Goal: Task Accomplishment & Management: Manage account settings

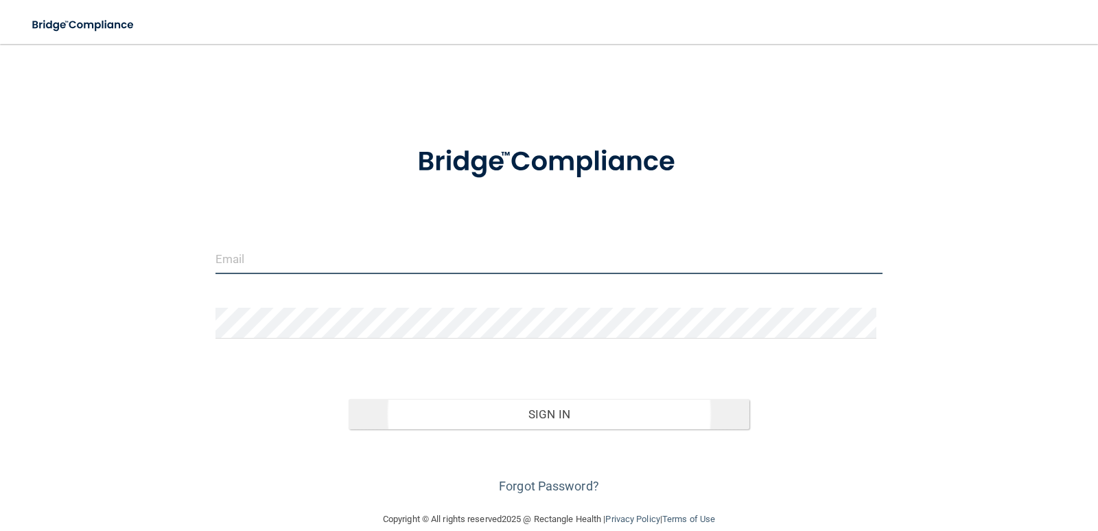
type input "[EMAIL_ADDRESS][DOMAIN_NAME]"
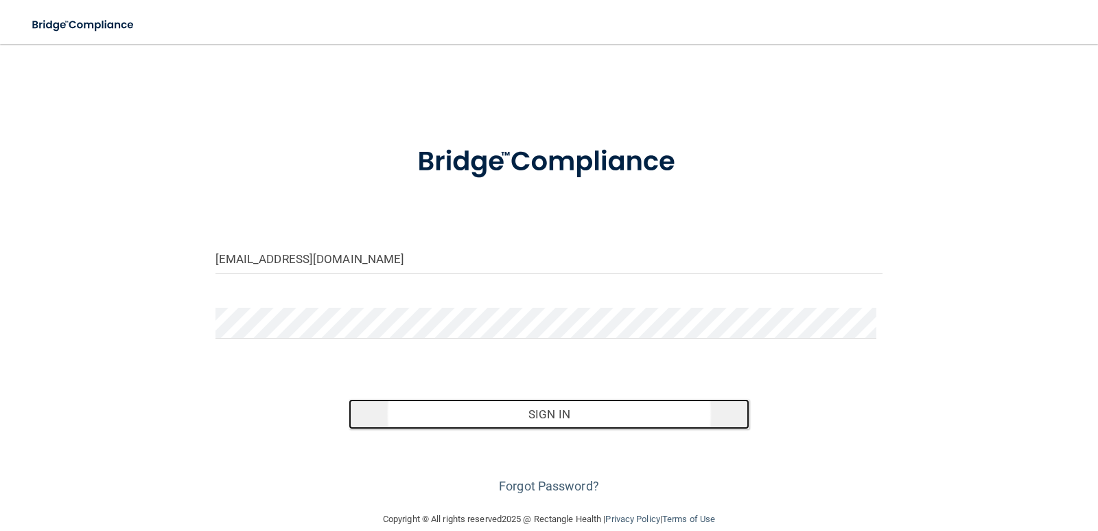
click at [538, 415] on button "Sign In" at bounding box center [549, 414] width 401 height 30
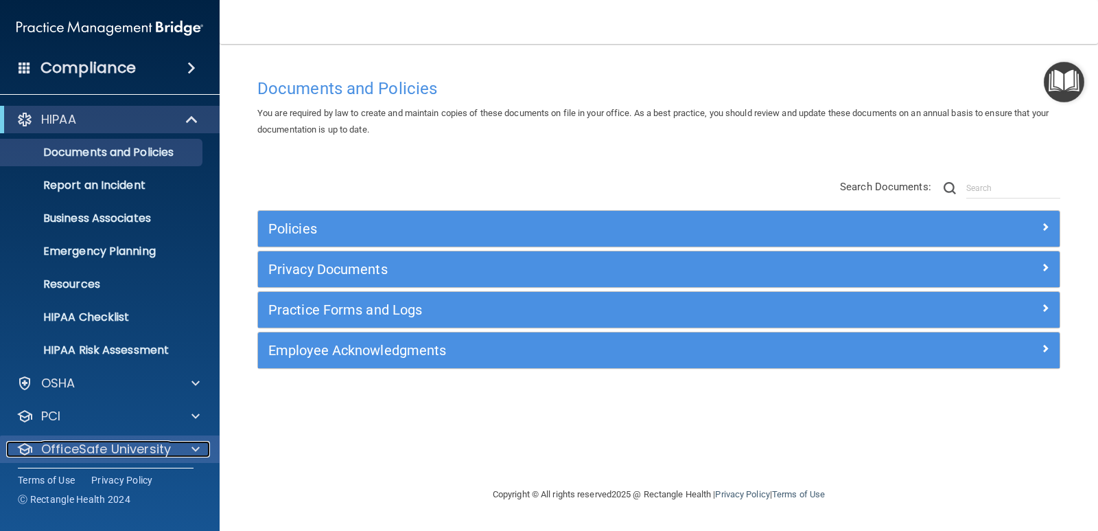
click at [106, 443] on p "OfficeSafe University" at bounding box center [106, 449] width 130 height 16
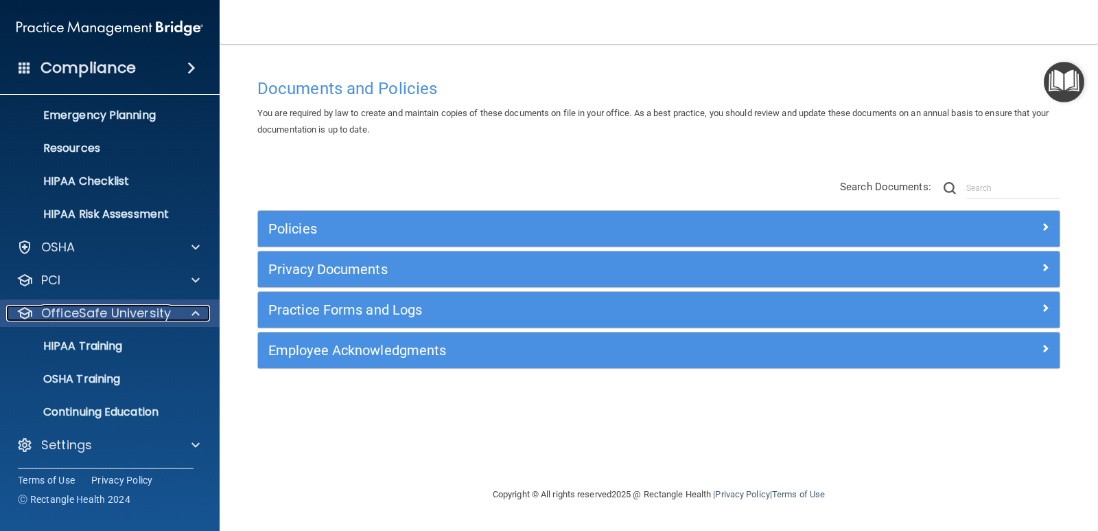
scroll to position [137, 0]
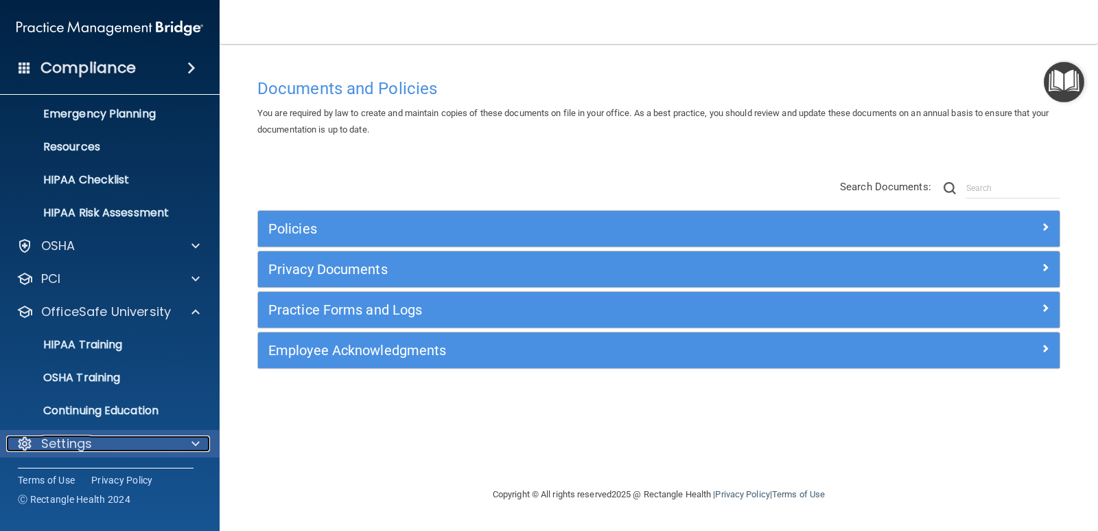
click at [82, 446] on p "Settings" at bounding box center [66, 443] width 51 height 16
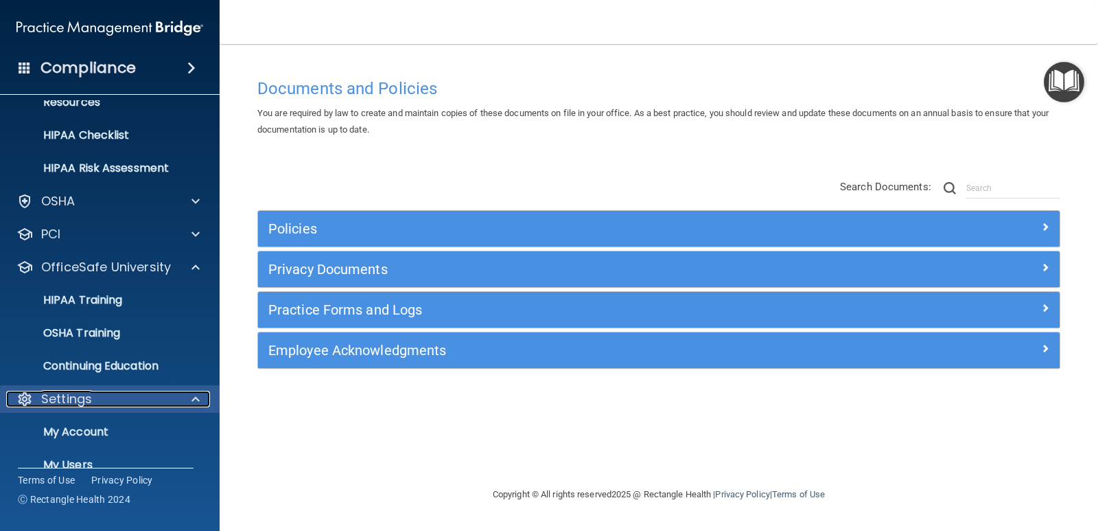
scroll to position [206, 0]
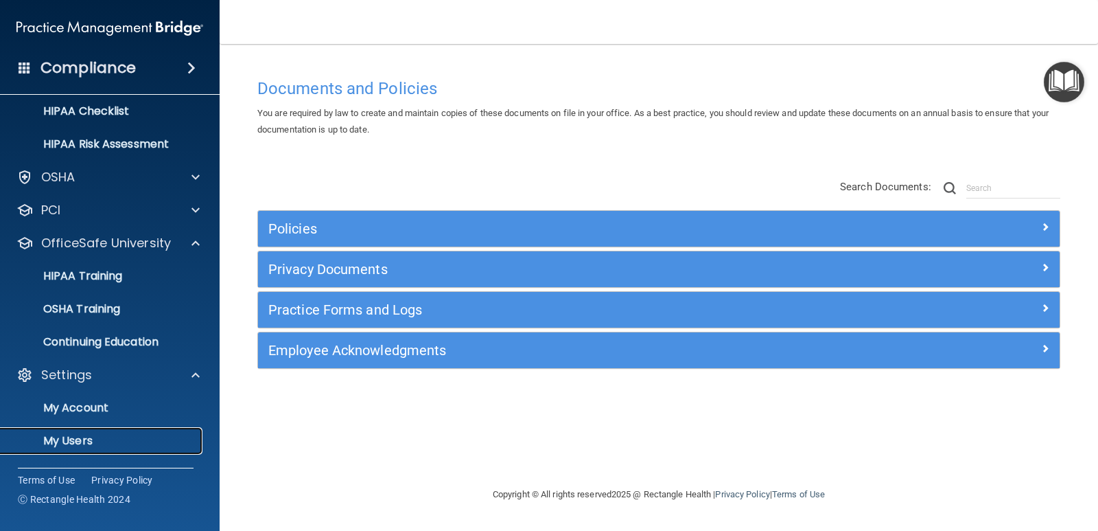
click at [92, 439] on p "My Users" at bounding box center [102, 441] width 187 height 14
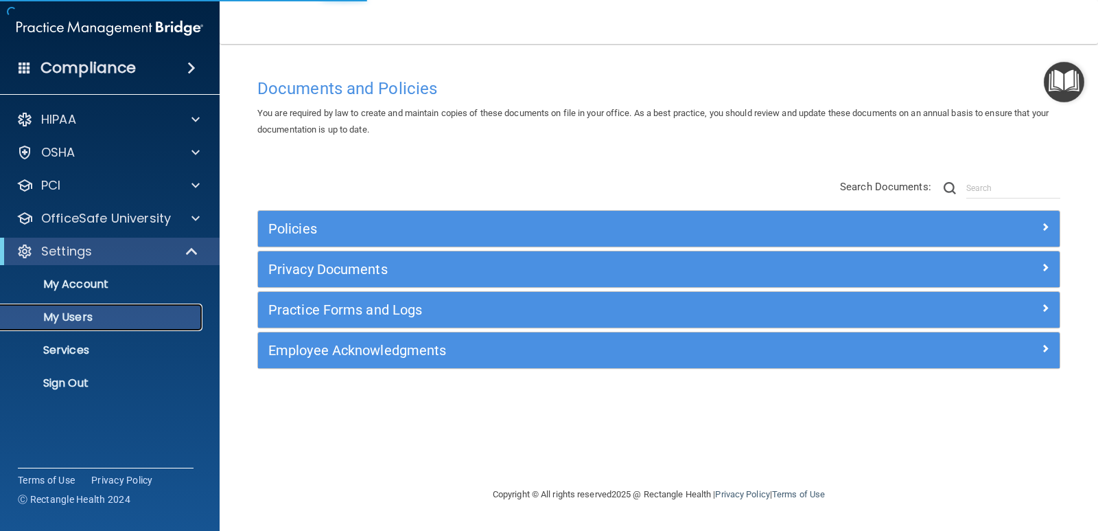
select select "20"
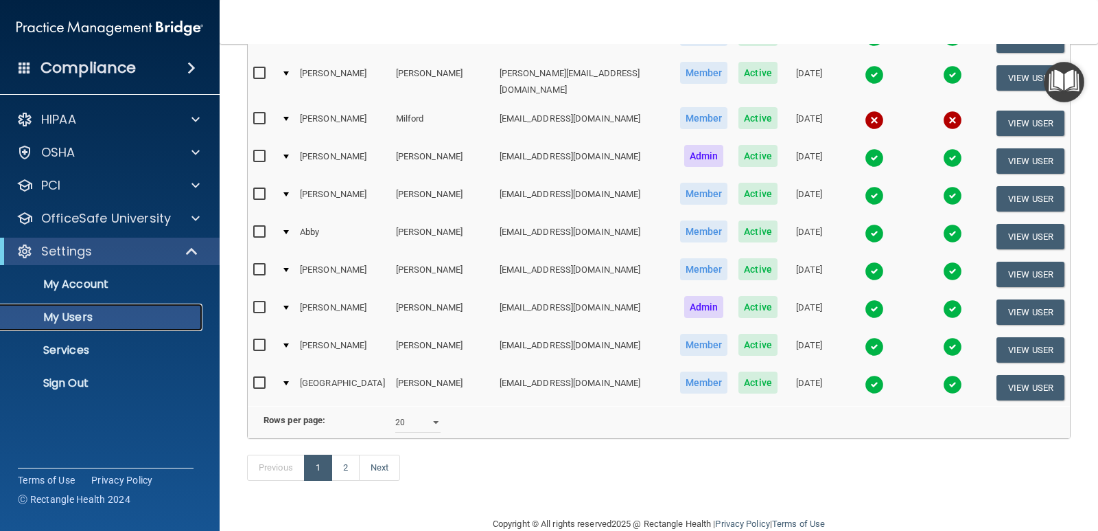
scroll to position [605, 0]
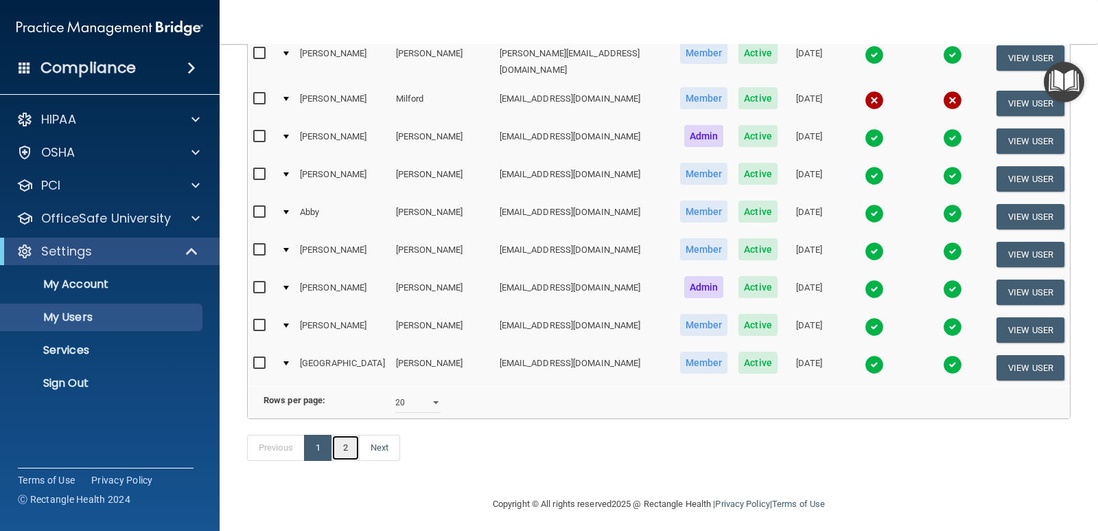
click at [341, 443] on link "2" at bounding box center [346, 448] width 28 height 26
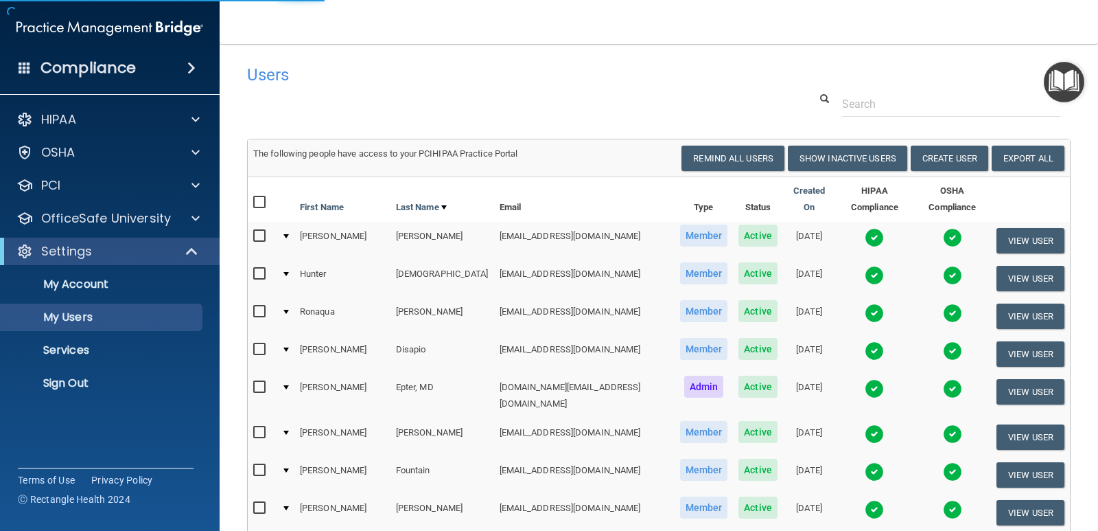
select select "20"
